Goal: Transaction & Acquisition: Purchase product/service

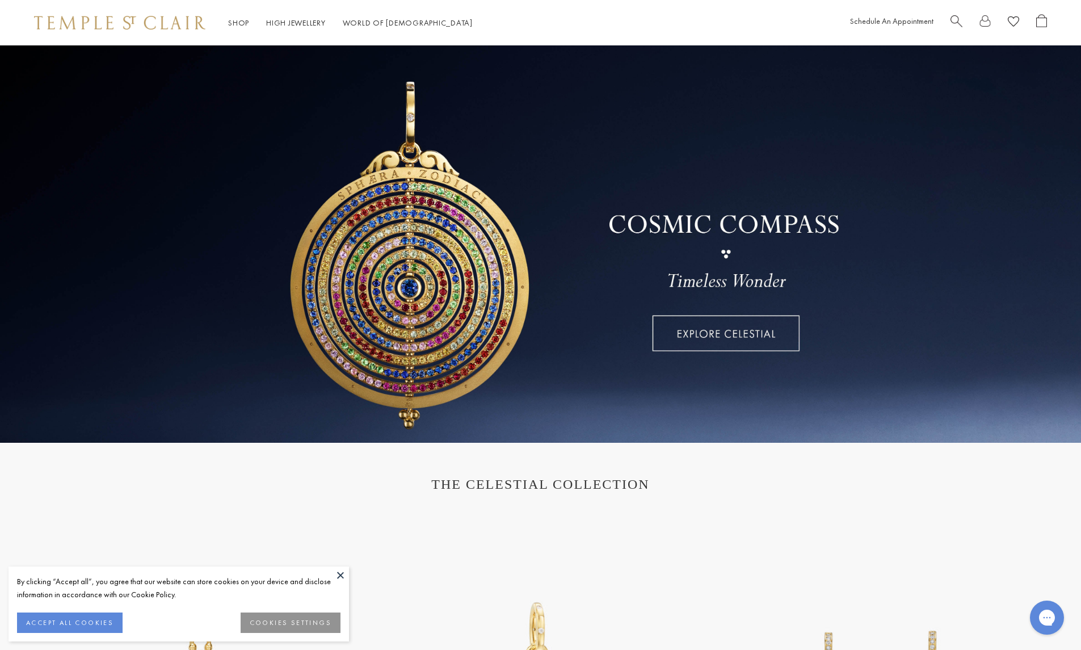
click at [970, 18] on div at bounding box center [999, 23] width 97 height 18
click at [954, 22] on span "Search" at bounding box center [957, 20] width 12 height 12
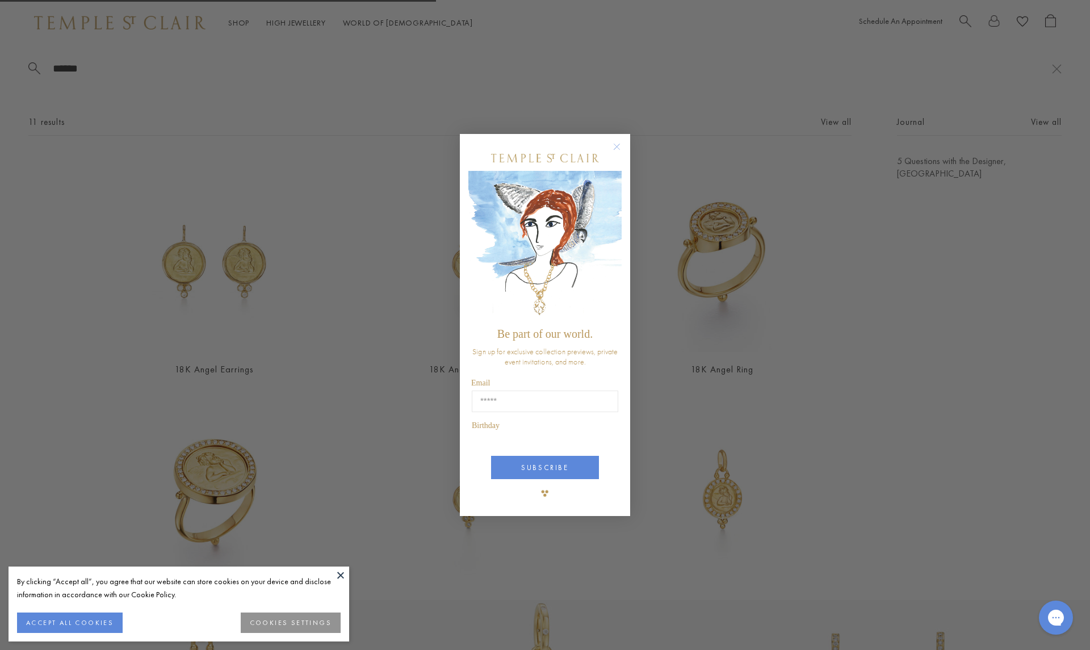
type input "*****"
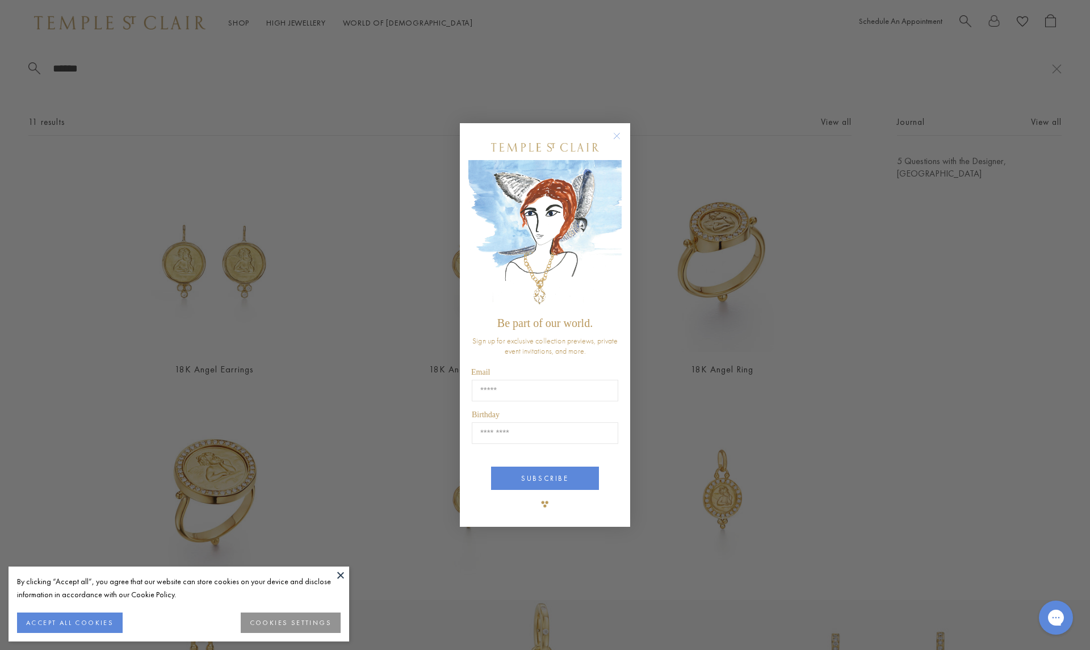
click at [750, 58] on div "Close dialog Be part of our world. Sign up for exclusive collection previews, p…" at bounding box center [545, 325] width 1090 height 650
click at [622, 142] on icon "Close dialog" at bounding box center [617, 136] width 14 height 14
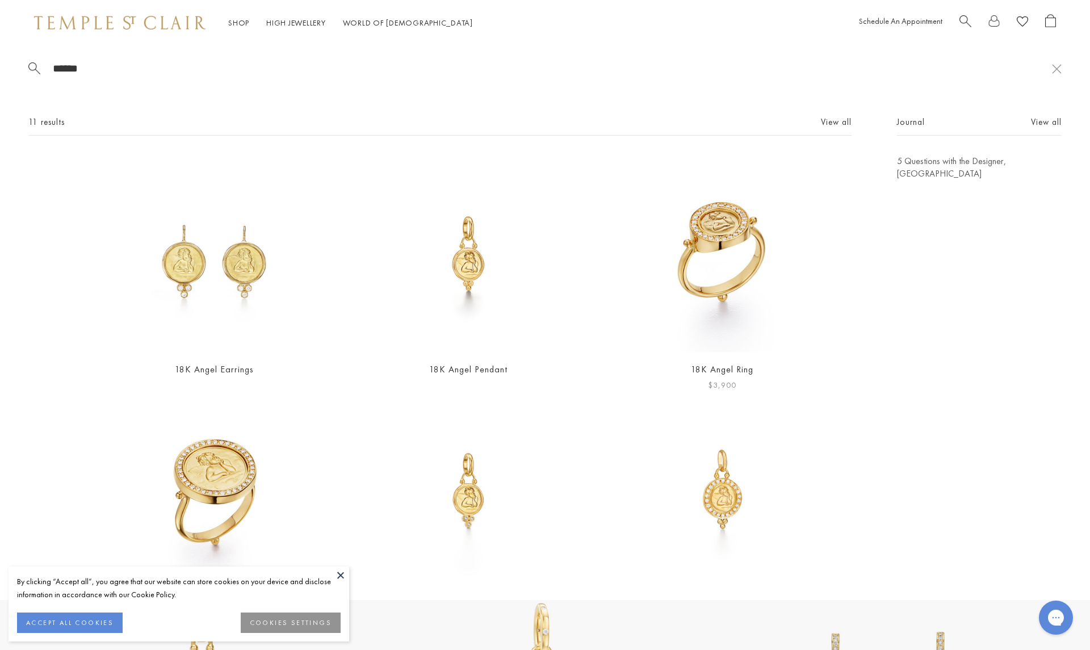
scroll to position [1, 0]
click at [695, 452] on img at bounding box center [722, 489] width 197 height 197
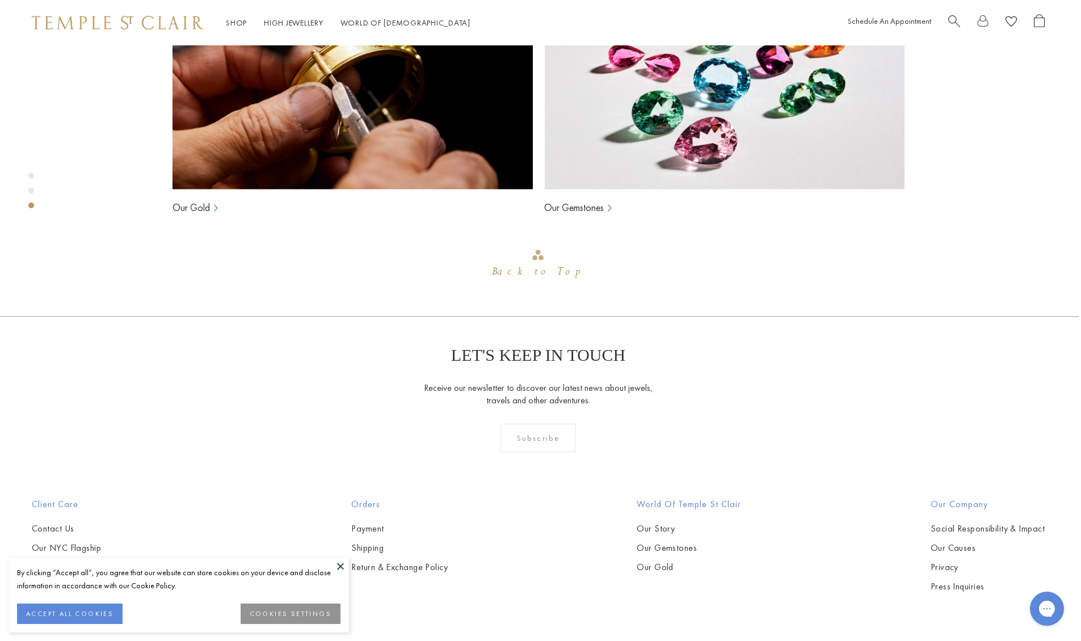
scroll to position [874, 2]
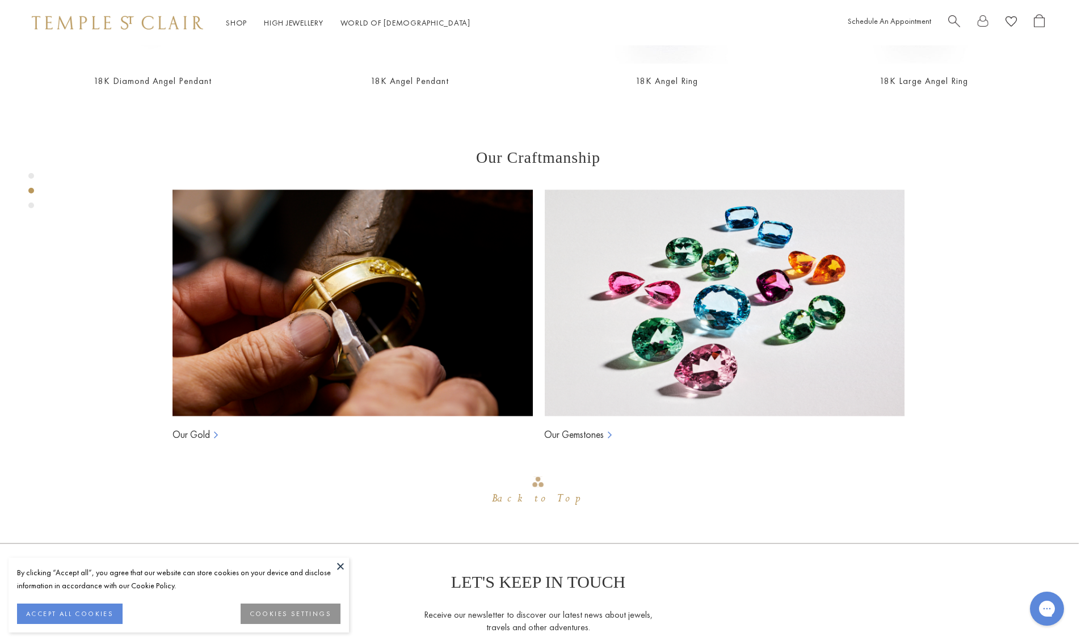
click at [963, 15] on div at bounding box center [997, 23] width 97 height 18
click at [958, 19] on span "Search" at bounding box center [955, 20] width 12 height 12
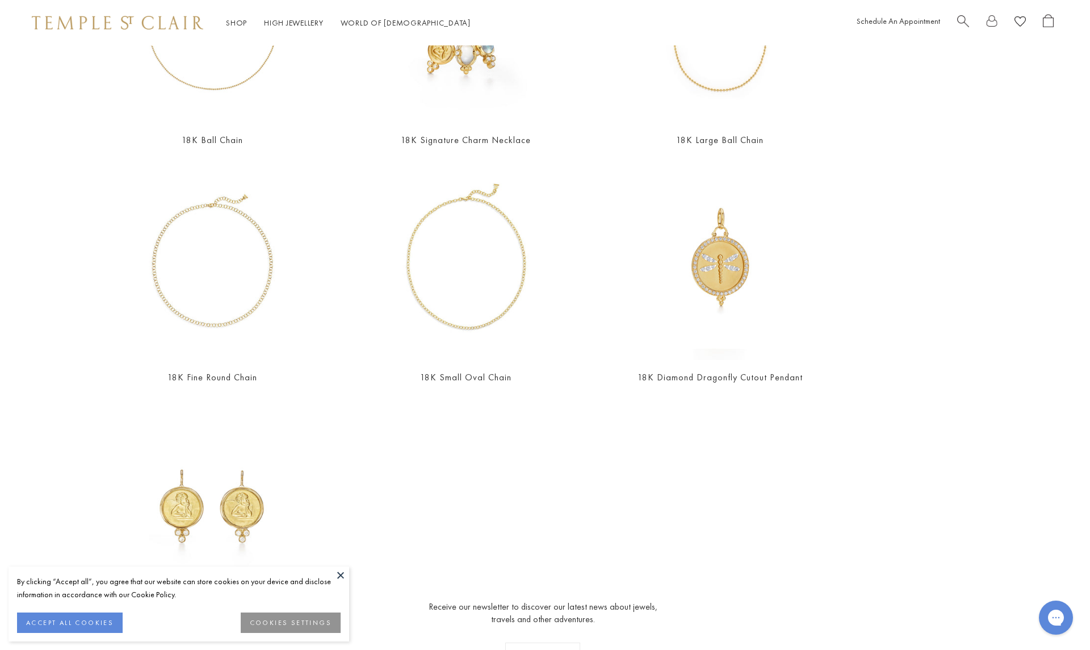
scroll to position [536, 0]
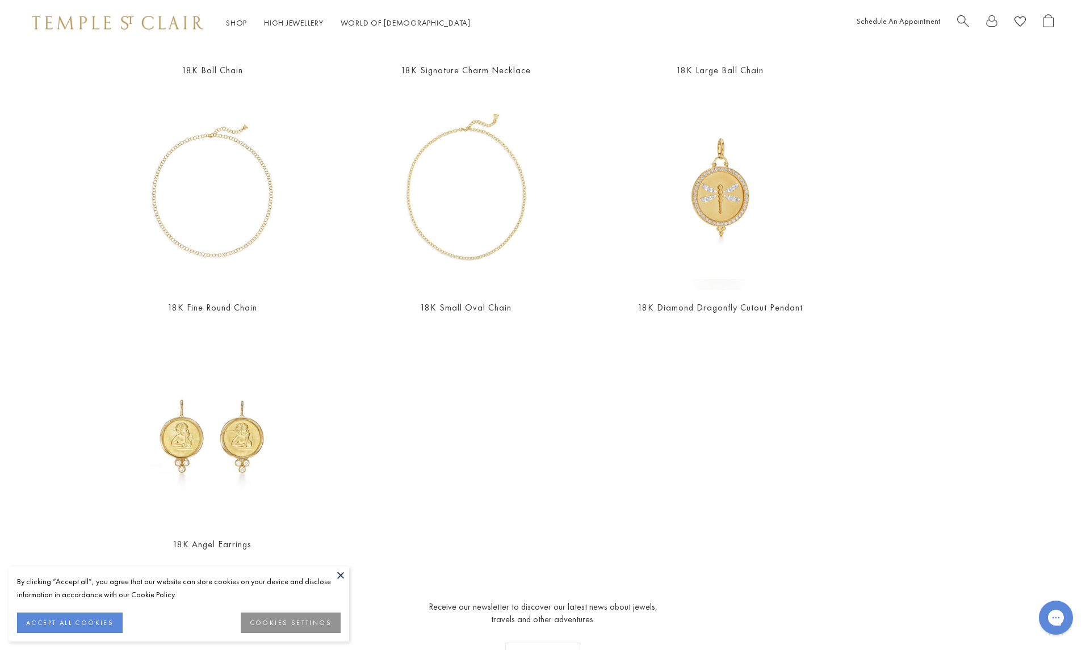
type input "**********"
click at [343, 571] on button at bounding box center [340, 575] width 17 height 17
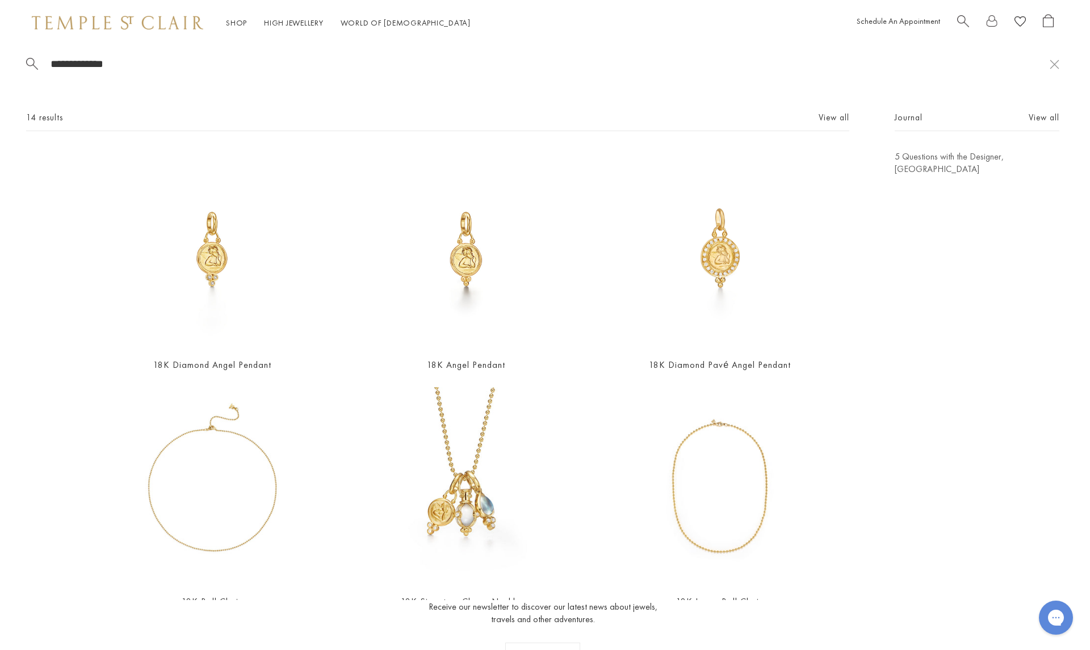
scroll to position [0, 0]
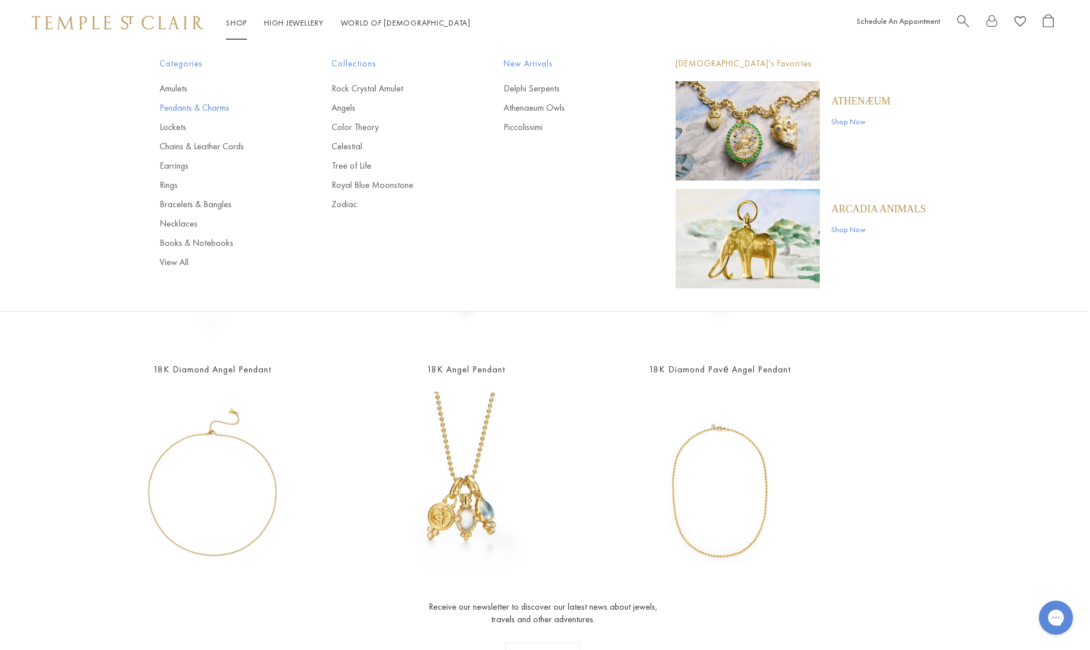
click at [194, 108] on link "Pendants & Charms" at bounding box center [223, 108] width 127 height 12
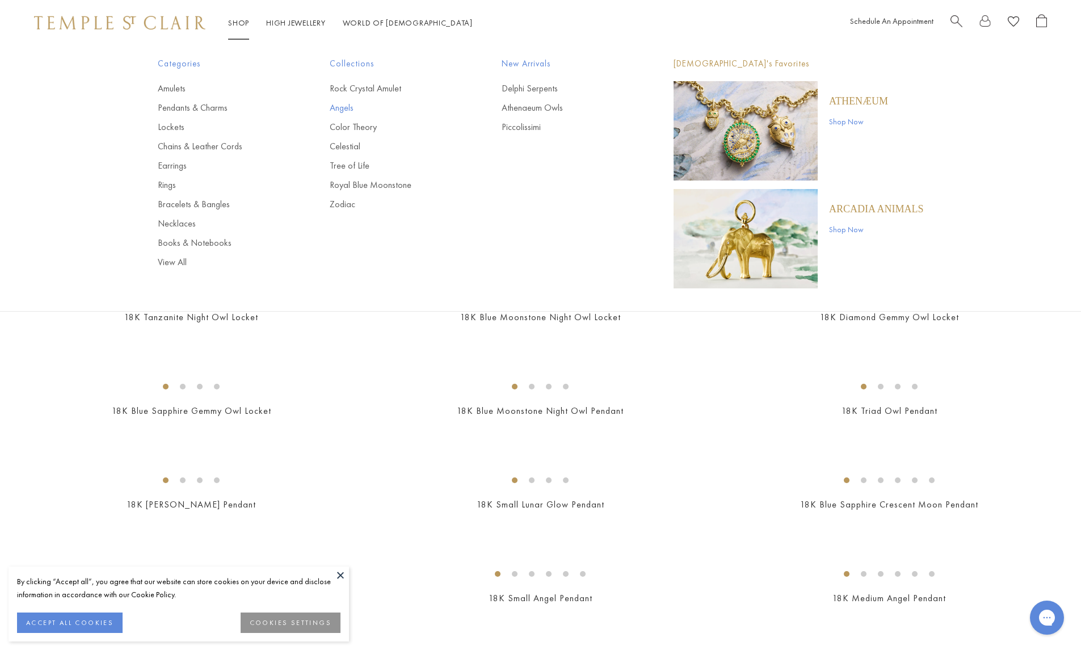
click at [340, 108] on link "Angels" at bounding box center [393, 108] width 127 height 12
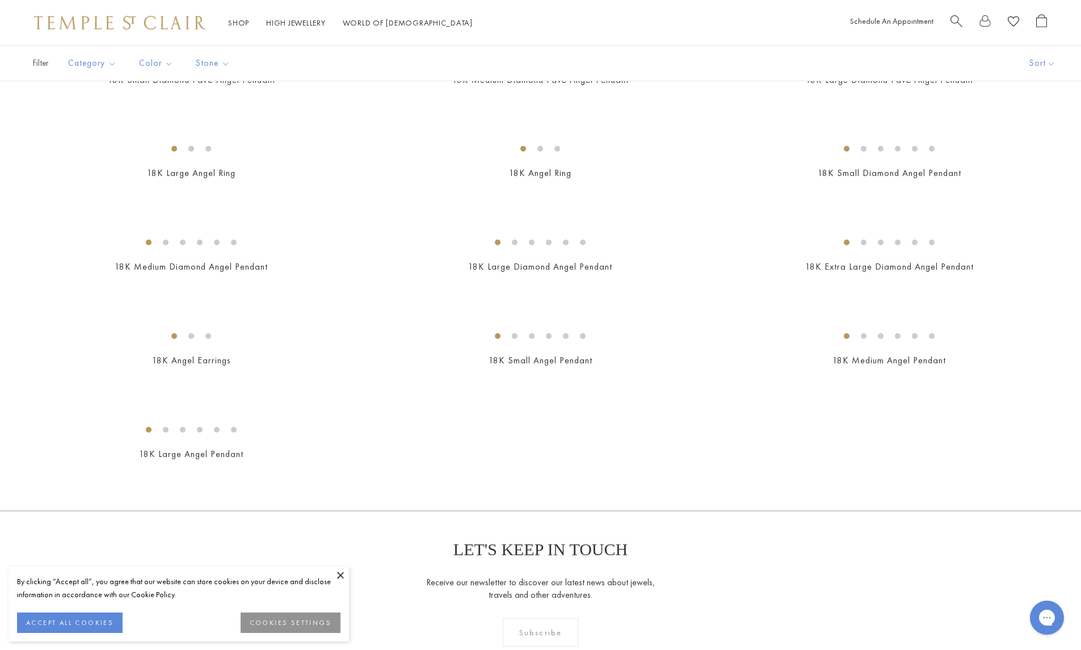
scroll to position [373, 0]
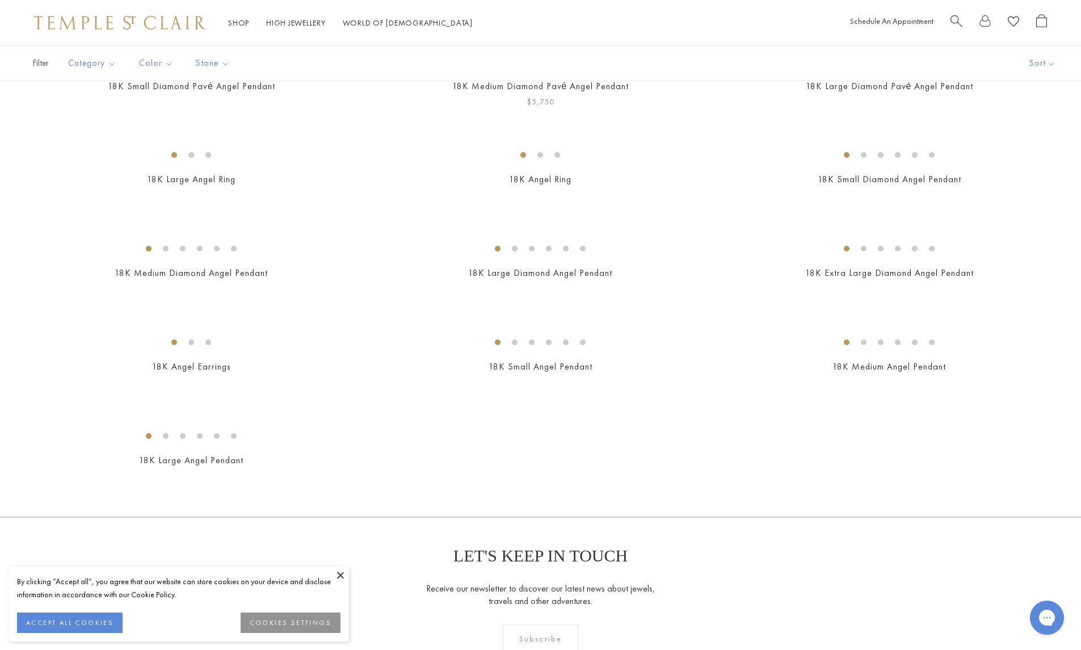
click at [0, 0] on img at bounding box center [0, 0] width 0 height 0
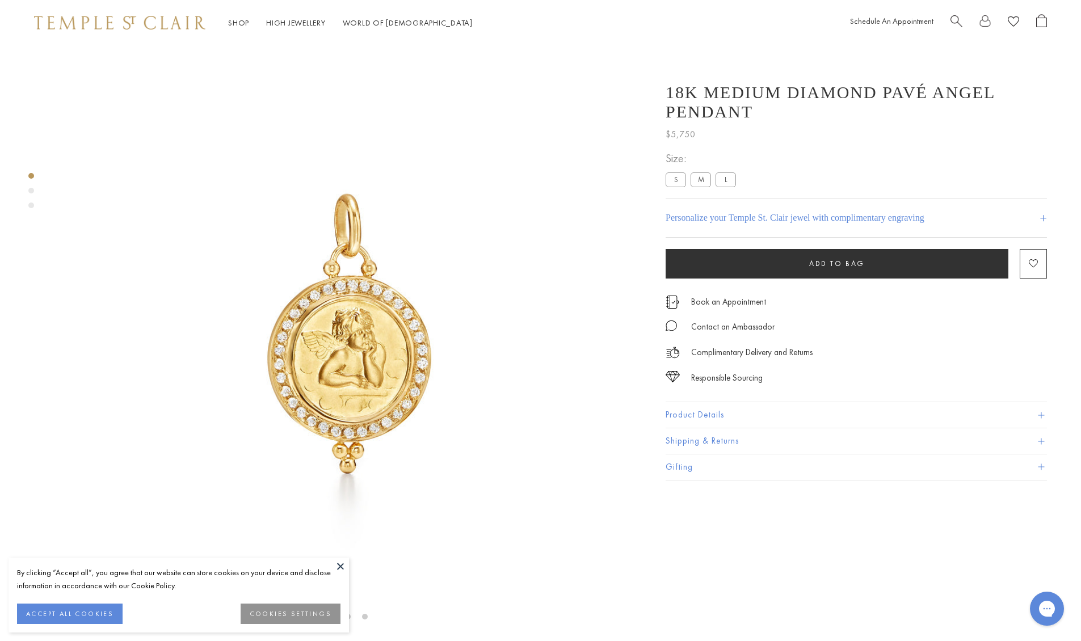
click at [957, 20] on span "Search" at bounding box center [957, 20] width 12 height 12
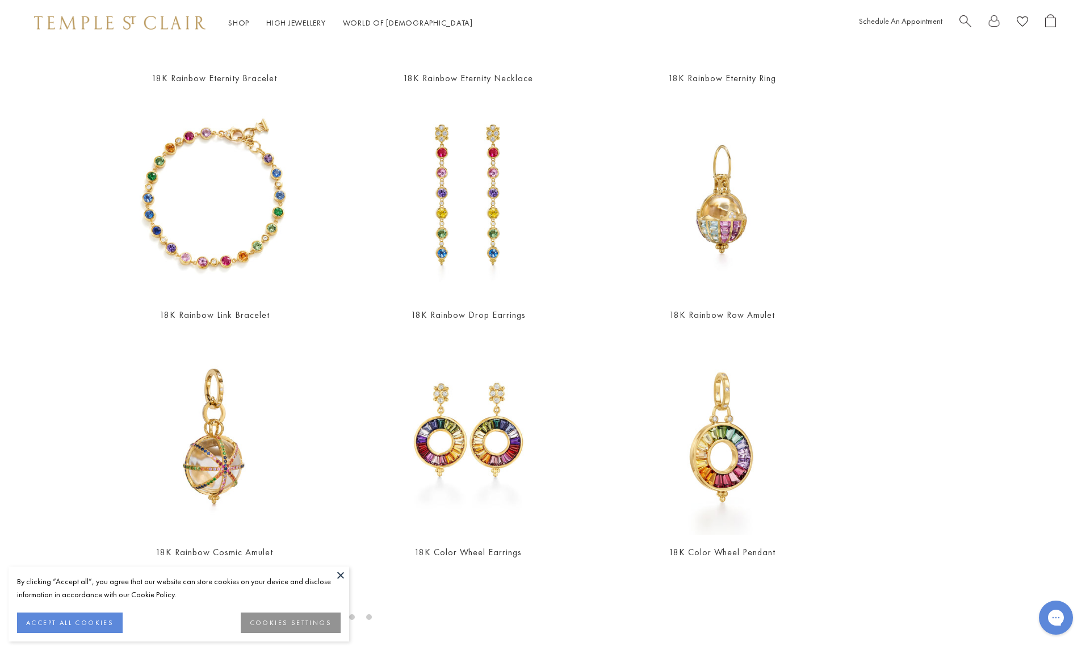
scroll to position [291, 0]
type input "*******"
